Goal: Task Accomplishment & Management: Complete application form

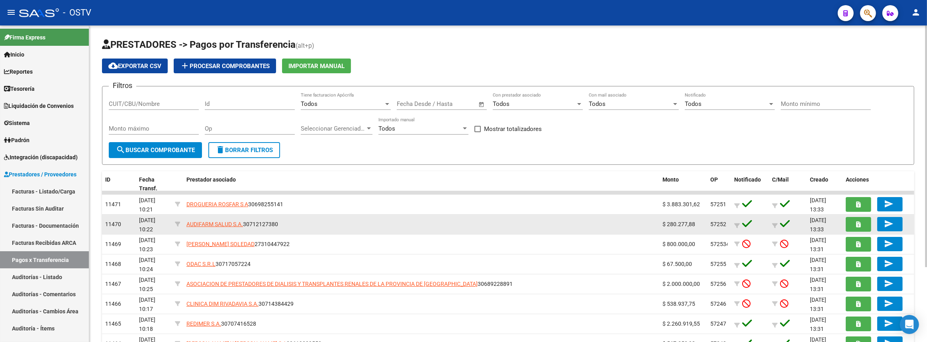
scroll to position [72, 0]
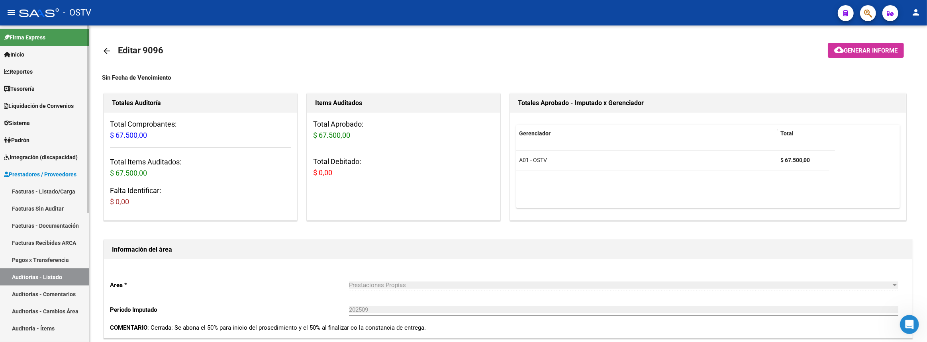
scroll to position [543, 0]
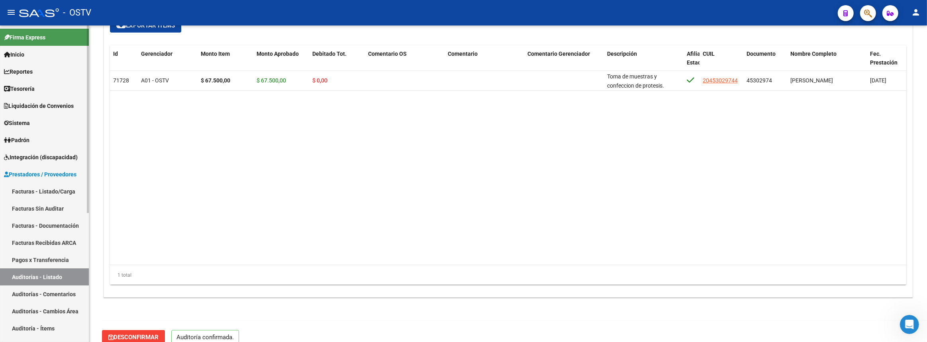
drag, startPoint x: 47, startPoint y: 188, endPoint x: 58, endPoint y: 176, distance: 15.5
click at [47, 188] on link "Facturas - Listado/Carga" at bounding box center [44, 191] width 89 height 17
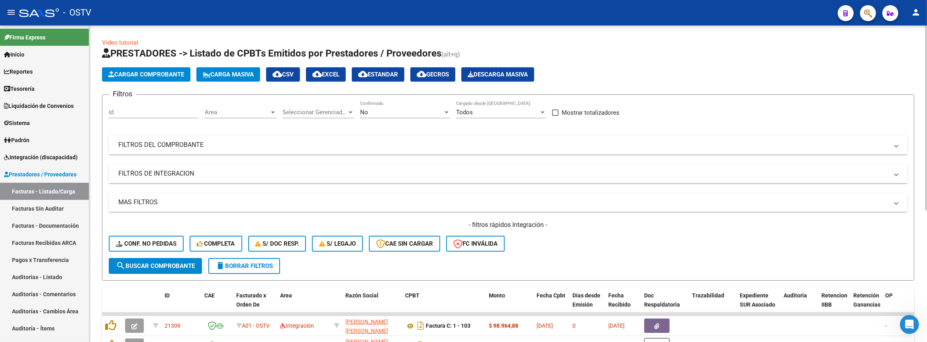
scroll to position [145, 0]
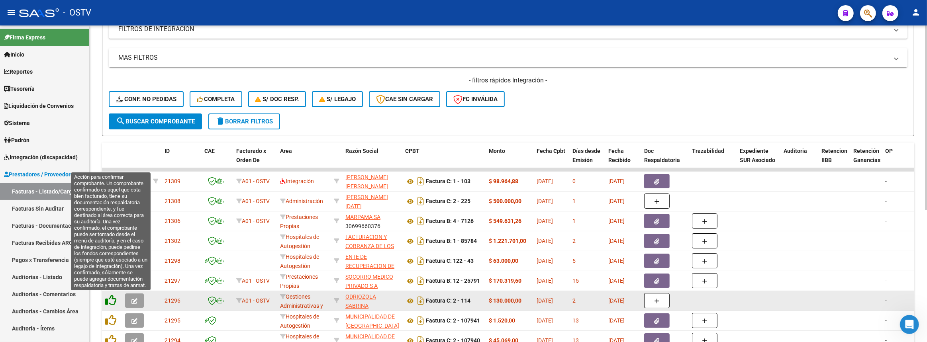
click at [112, 299] on icon at bounding box center [110, 300] width 11 height 11
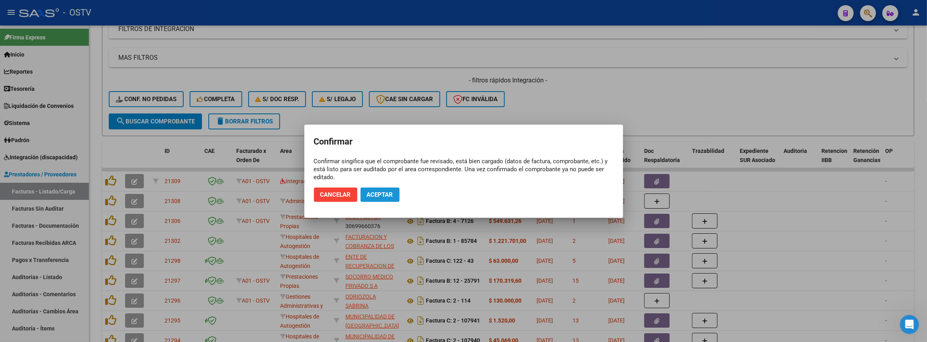
click at [376, 194] on span "Aceptar" at bounding box center [380, 194] width 26 height 7
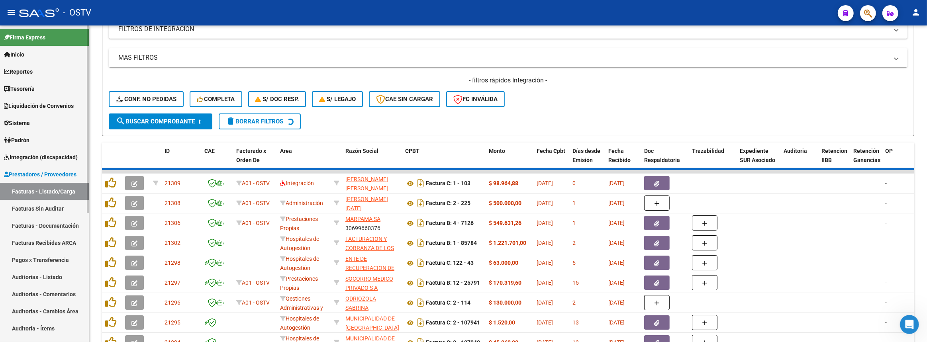
click at [49, 275] on link "Auditorías - Listado" at bounding box center [44, 276] width 89 height 17
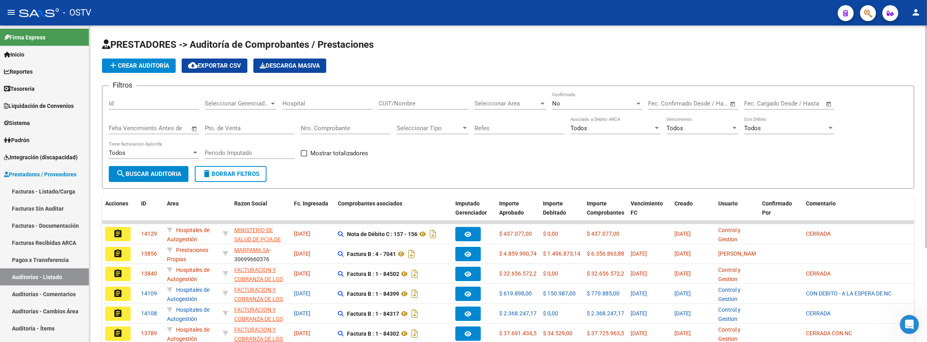
click at [129, 66] on span "add Crear Auditoría" at bounding box center [138, 65] width 61 height 7
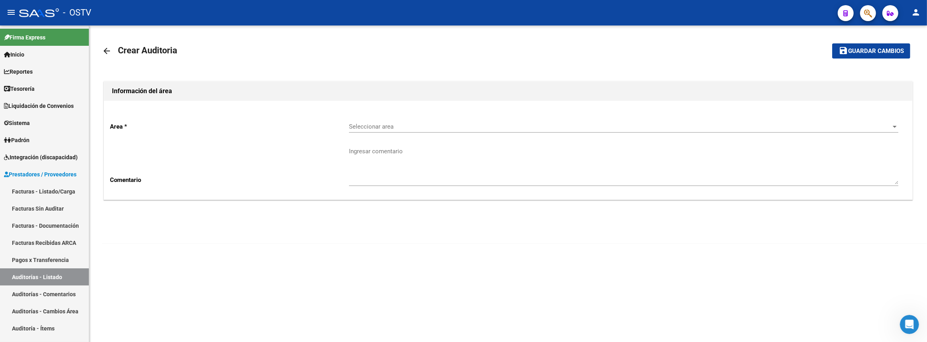
click at [359, 127] on span "Seleccionar area" at bounding box center [620, 126] width 542 height 7
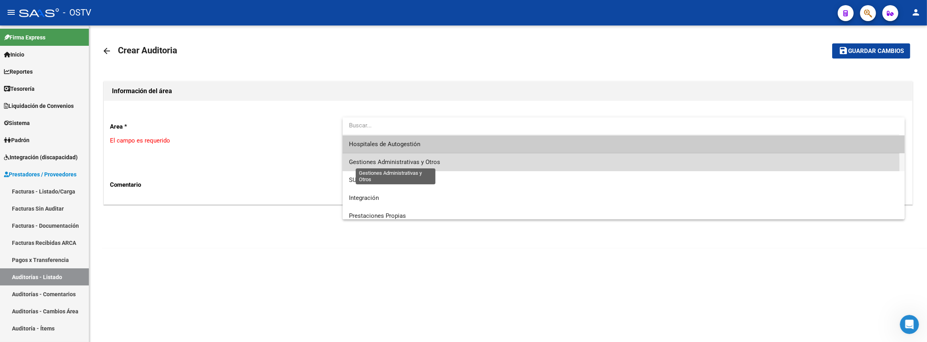
click at [386, 165] on span "Gestiones Administrativas y Otros" at bounding box center [394, 161] width 91 height 7
